Goal: Find specific page/section: Find specific page/section

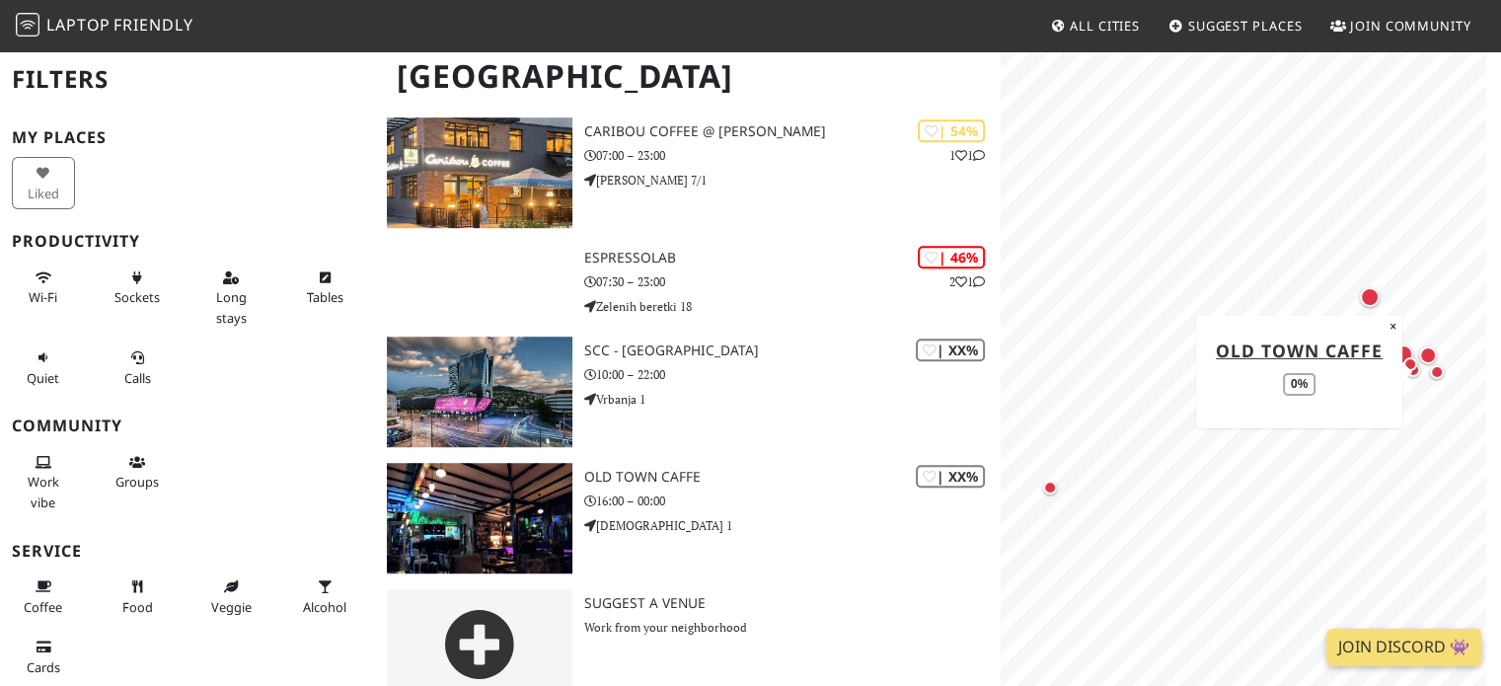
scroll to position [1186, 0]
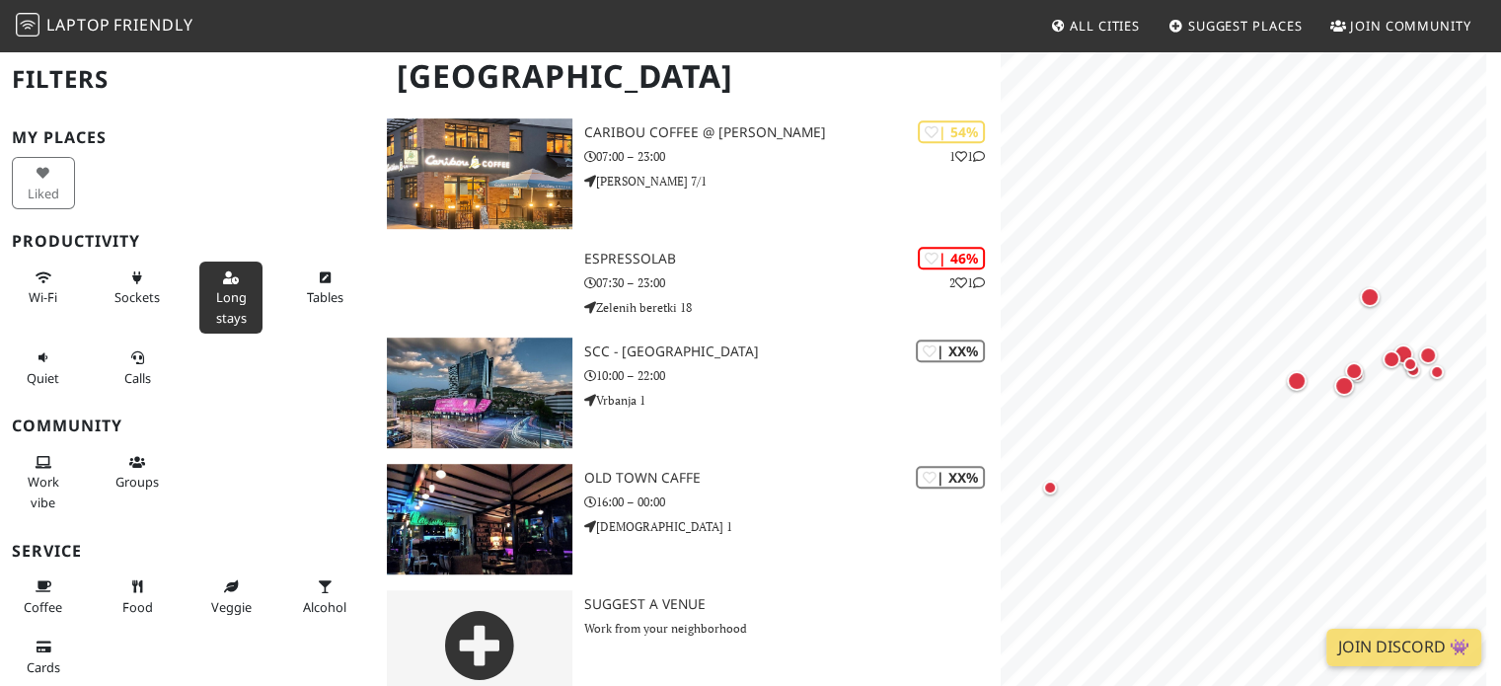
click at [216, 298] on span "Long stays" at bounding box center [231, 307] width 31 height 38
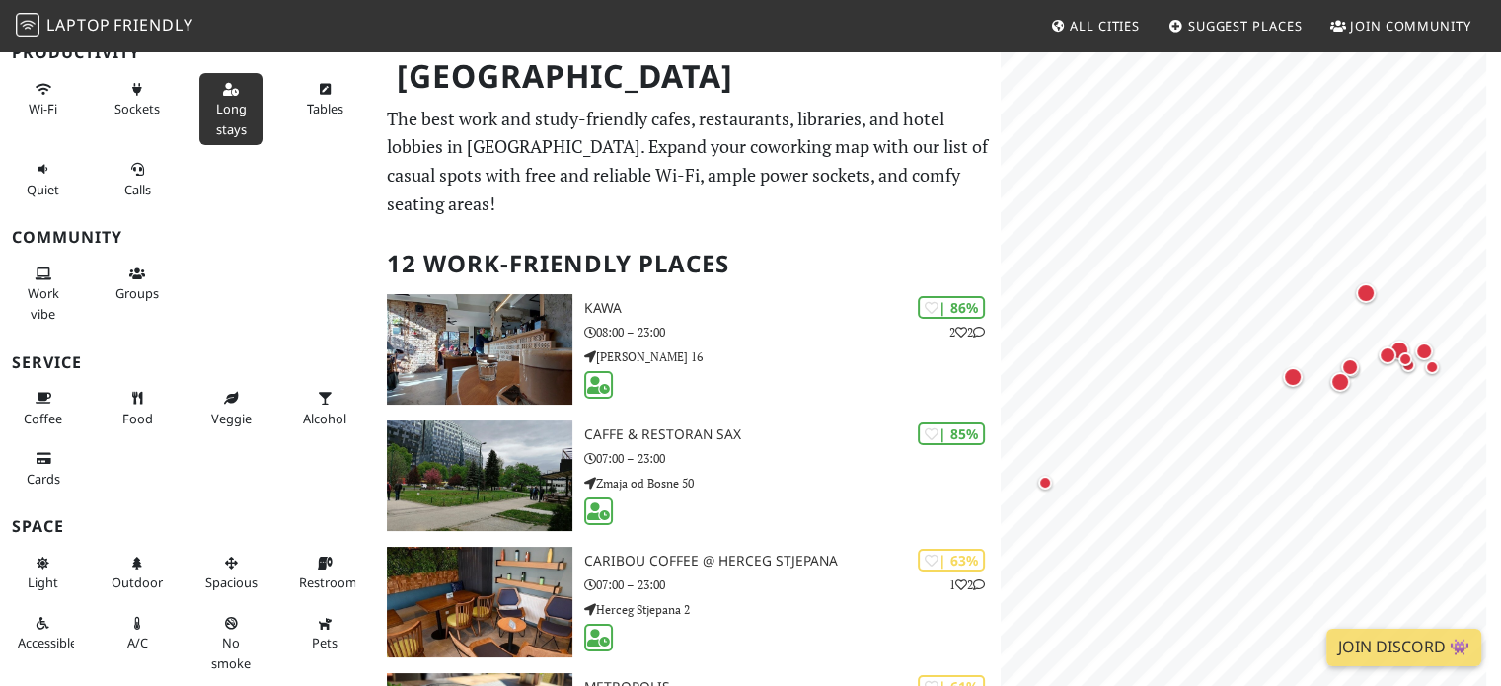
scroll to position [242, 0]
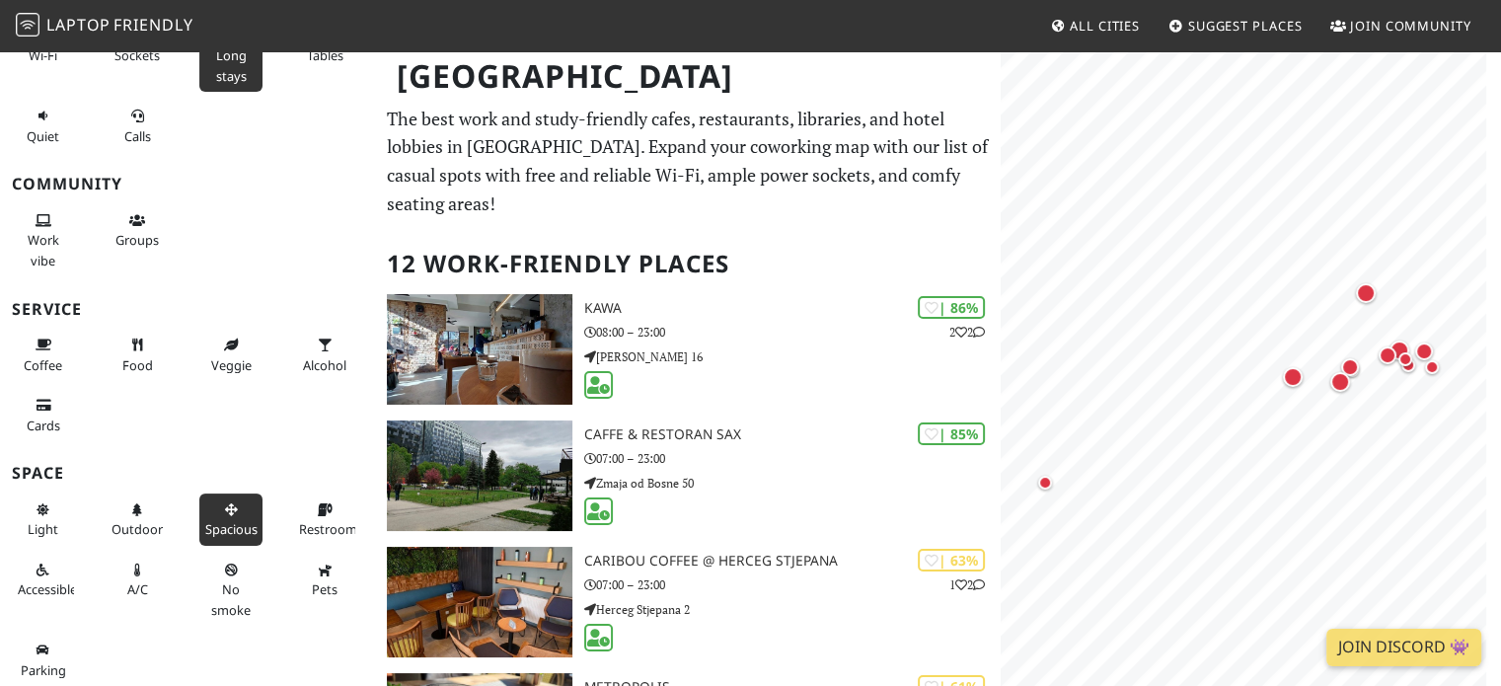
click at [225, 515] on button "Spacious" at bounding box center [230, 519] width 63 height 52
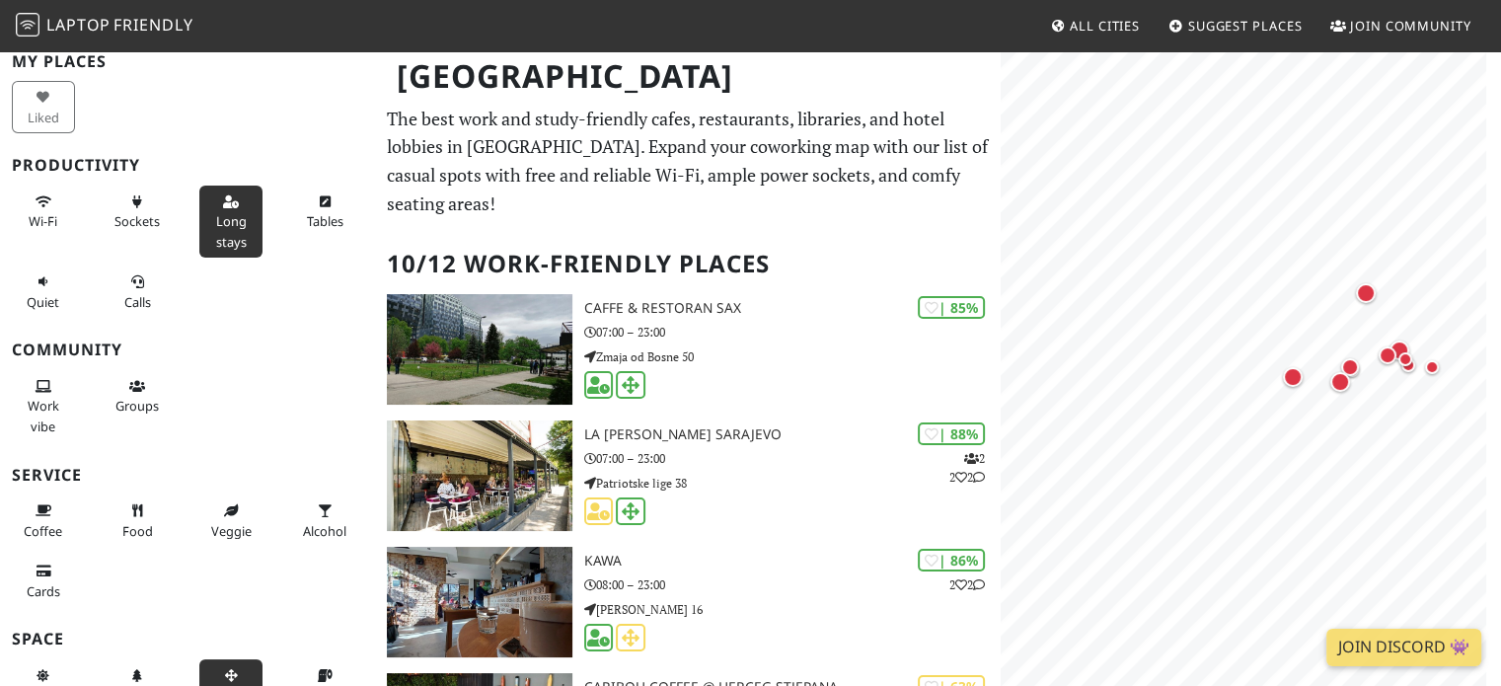
scroll to position [0, 0]
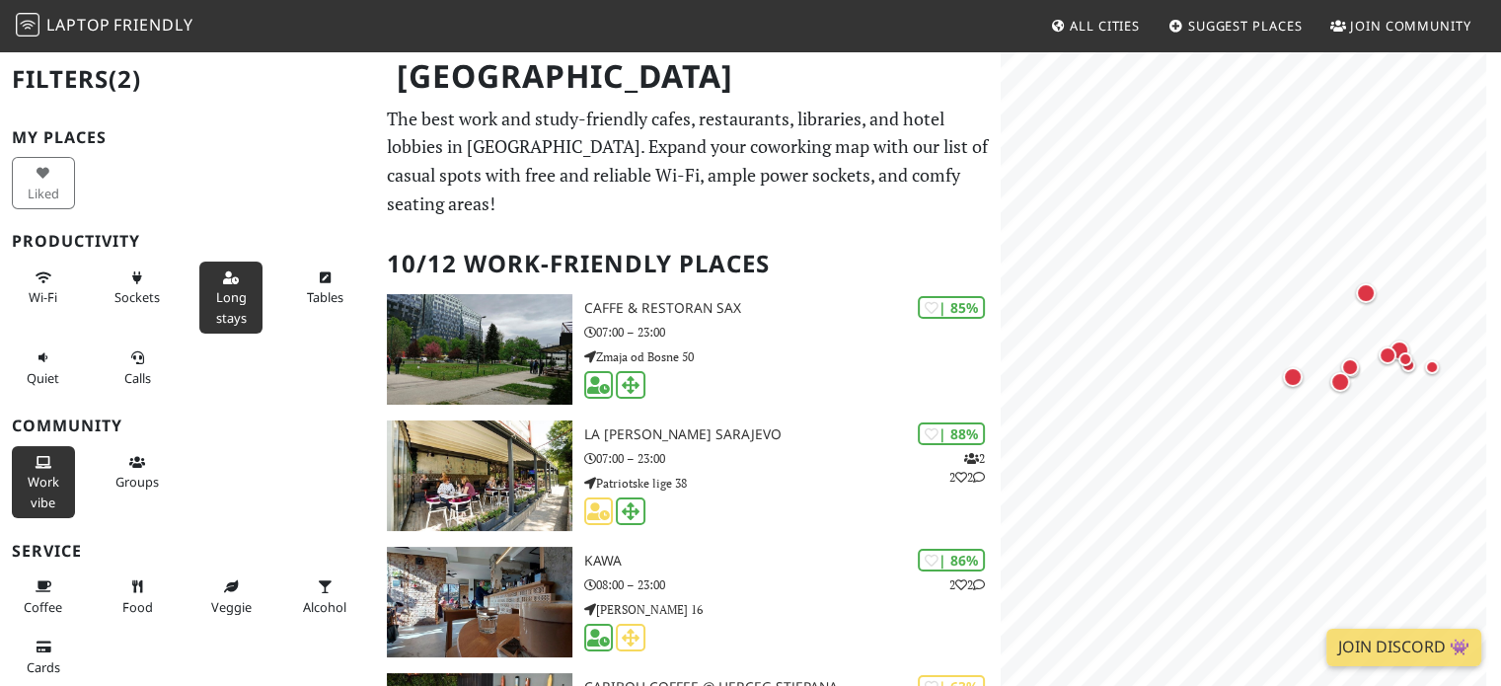
click at [30, 485] on span "Work vibe" at bounding box center [44, 492] width 32 height 38
click at [55, 363] on button "Quiet" at bounding box center [43, 367] width 63 height 52
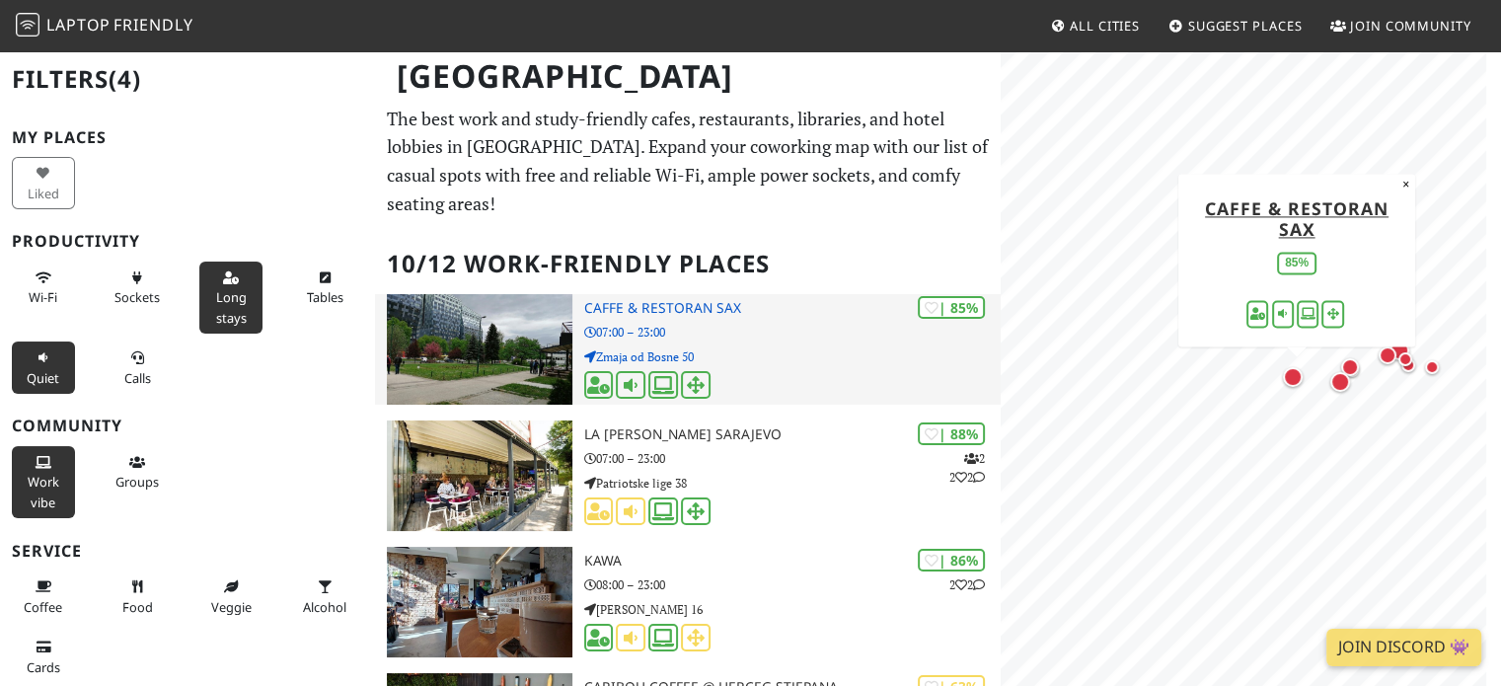
click at [673, 323] on p "07:00 – 23:00" at bounding box center [792, 332] width 417 height 19
